Goal: Information Seeking & Learning: Learn about a topic

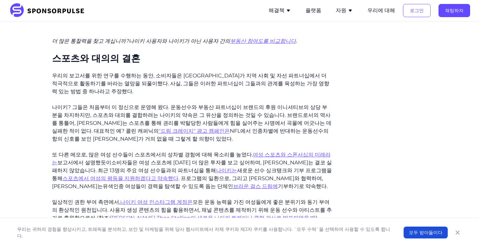
scroll to position [744, 0]
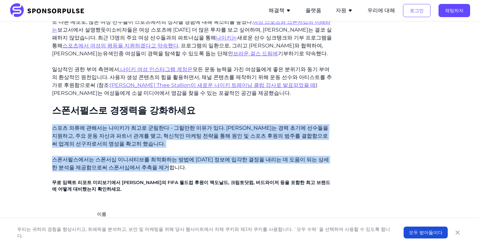
drag, startPoint x: 60, startPoint y: 91, endPoint x: 236, endPoint y: 133, distance: 181.1
click at [236, 156] on p "스폰서펄스에서는 스폰서십 이니셔티브를 최적화하는 방법에 [DATE] 정보에 입각한 결정을 내리는 데 도움이 되는 상세한 분석을 제공함으로써 스…" at bounding box center [192, 164] width 280 height 16
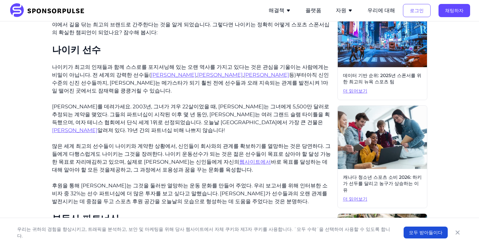
scroll to position [0, 0]
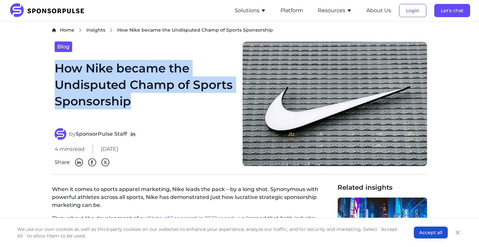
drag, startPoint x: 0, startPoint y: 0, endPoint x: 55, endPoint y: 68, distance: 87.6
click at [55, 68] on h1 "How Nike became the Undisputed Champ of Sports Sponsorship" at bounding box center [145, 90] width 180 height 60
click at [155, 90] on h1 "How Nike became the Undisputed Champ of Sports Sponsorship" at bounding box center [145, 90] width 180 height 60
drag, startPoint x: 124, startPoint y: 91, endPoint x: 54, endPoint y: 67, distance: 73.3
click at [55, 67] on h1 "How Nike became the Undisputed Champ of Sports Sponsorship" at bounding box center [145, 90] width 180 height 60
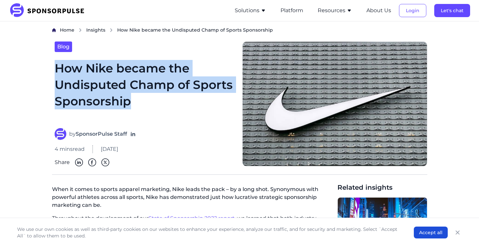
copy h1 "How Nike became the Undisputed Champ of Sports Sponsorship"
drag, startPoint x: 78, startPoint y: 134, endPoint x: 127, endPoint y: 133, distance: 49.4
click at [127, 133] on strong "SponsorPulse Staff" at bounding box center [101, 134] width 51 height 6
click at [88, 134] on strong "SponsorPulse Staff" at bounding box center [101, 134] width 51 height 6
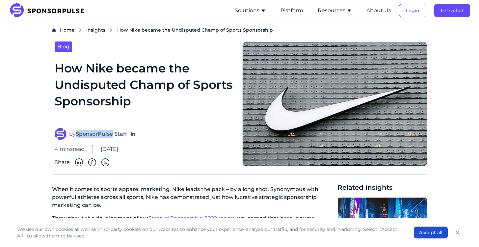
drag, startPoint x: 76, startPoint y: 133, endPoint x: 113, endPoint y: 134, distance: 36.9
click at [113, 134] on span "by SponsorPulse Staff" at bounding box center [98, 134] width 58 height 8
copy span "SponsorPulse"
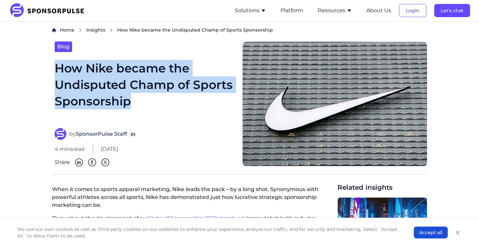
drag, startPoint x: 103, startPoint y: 96, endPoint x: 51, endPoint y: 65, distance: 60.6
copy h1 "How Nike became the Undisputed Champ of Sports Sponsorship"
